Goal: Navigation & Orientation: Find specific page/section

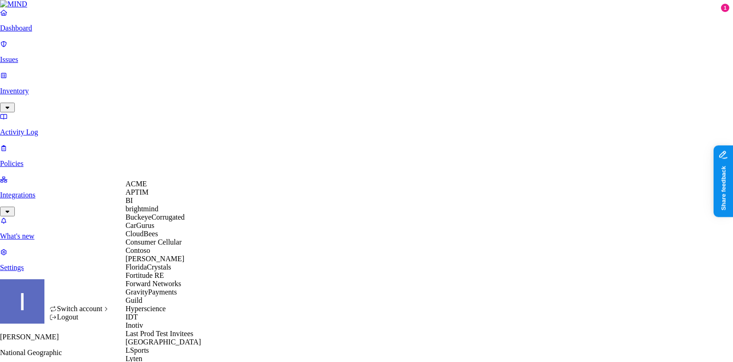
scroll to position [404, 0]
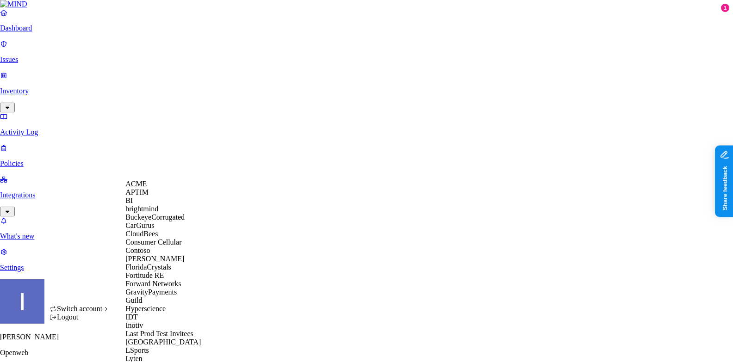
scroll to position [358, 0]
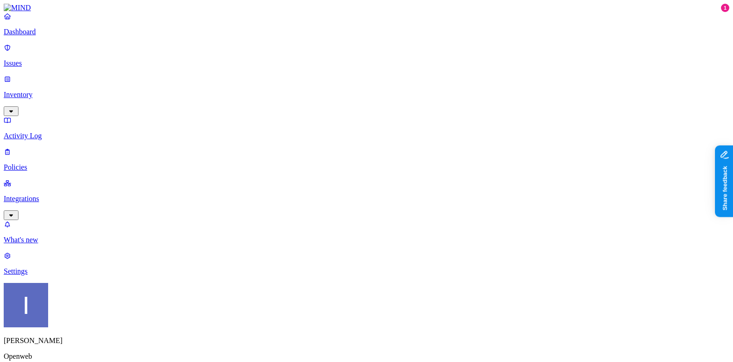
click at [56, 36] on p "Dashboard" at bounding box center [366, 32] width 725 height 8
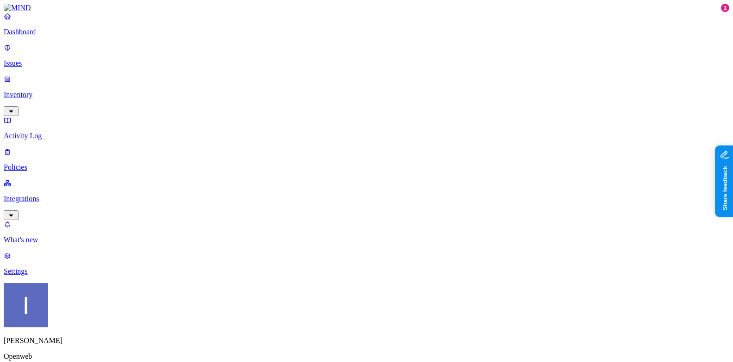
scroll to position [304, 0]
click at [100, 341] on div "Itai Schwartz Openweb" at bounding box center [366, 330] width 725 height 95
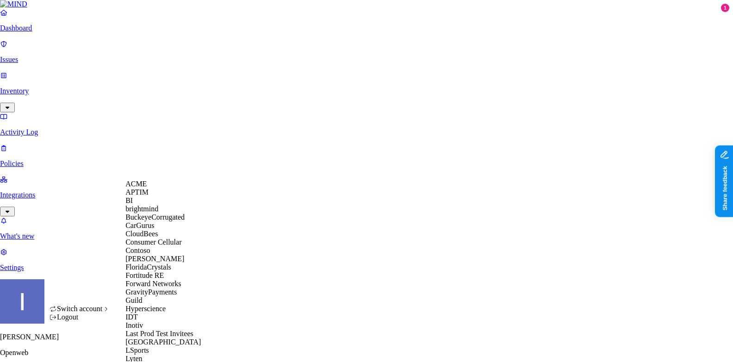
scroll to position [528, 0]
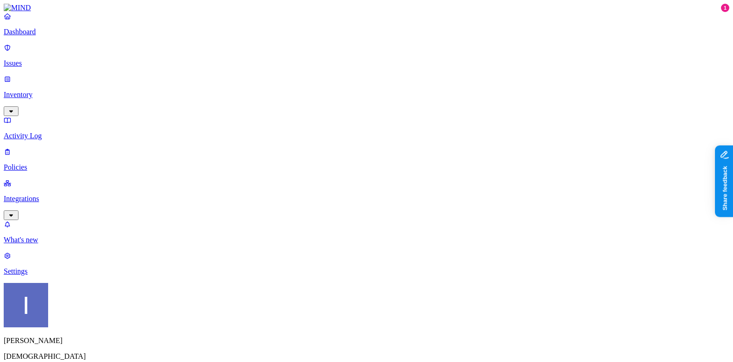
click at [32, 179] on link "Integrations" at bounding box center [366, 199] width 725 height 40
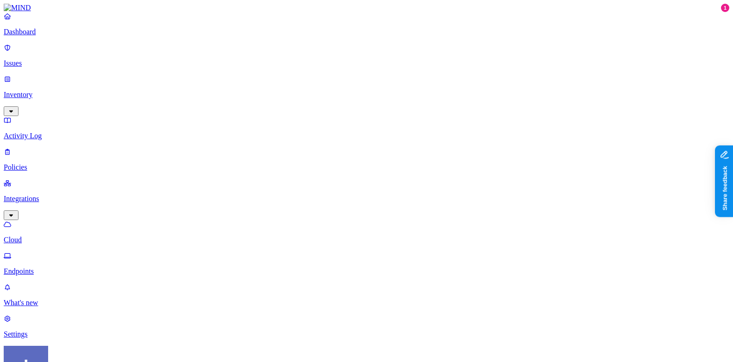
click at [33, 267] on p "Endpoints" at bounding box center [366, 271] width 725 height 8
